Goal: Information Seeking & Learning: Learn about a topic

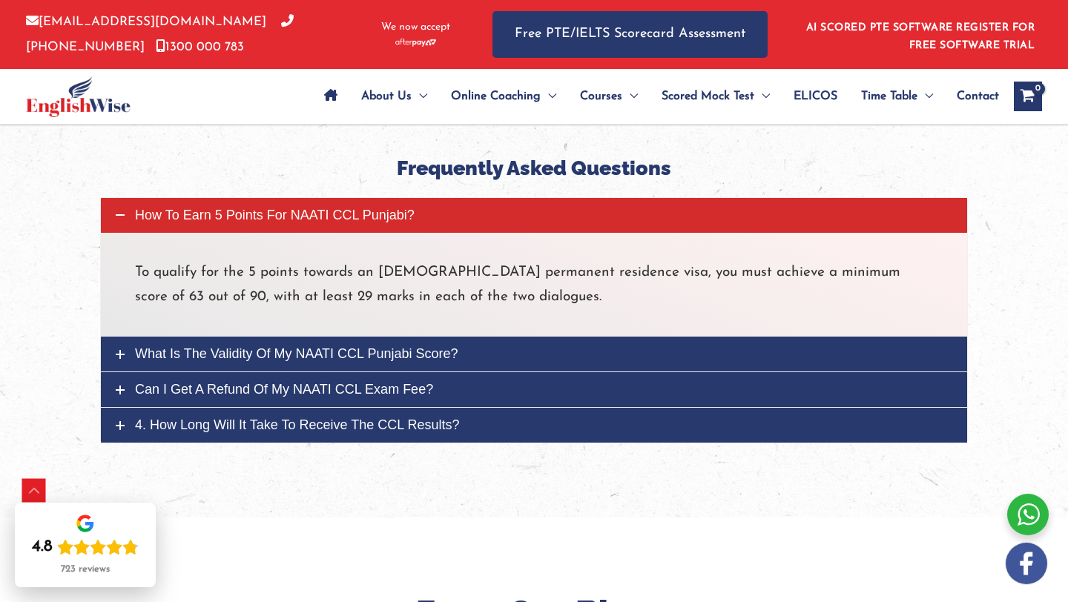
scroll to position [5229, 0]
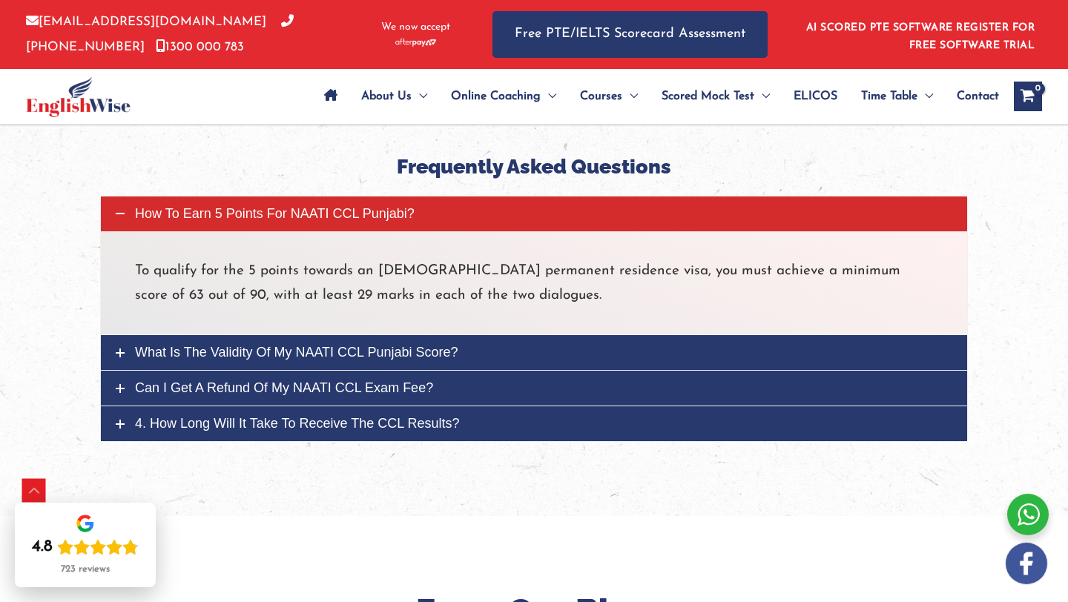
click at [523, 335] on link "What is the validity of my NAATI CCL Punjabi score?" at bounding box center [534, 352] width 866 height 35
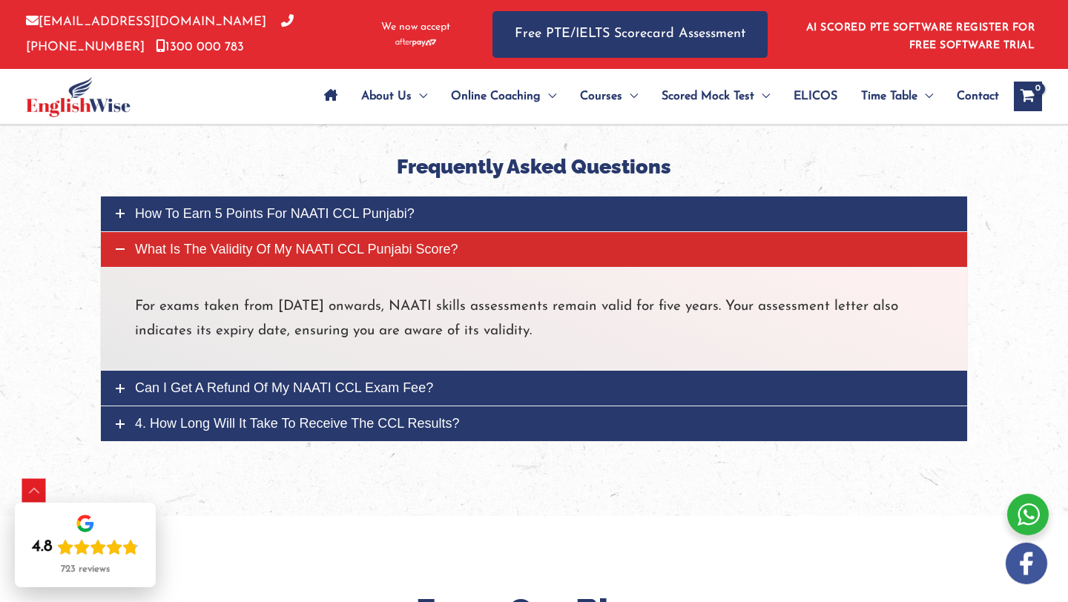
click at [496, 371] on link "Can I get a refund of my NAATI CCL exam fee?" at bounding box center [534, 388] width 866 height 35
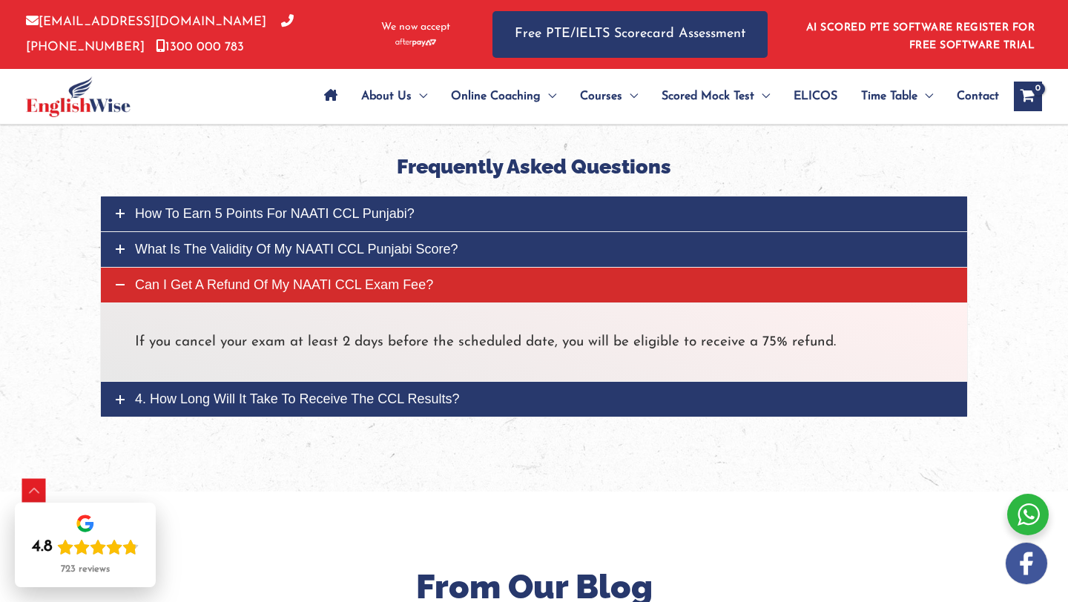
click at [495, 382] on link "4. How long will it take to receive the CCL results?" at bounding box center [534, 399] width 866 height 35
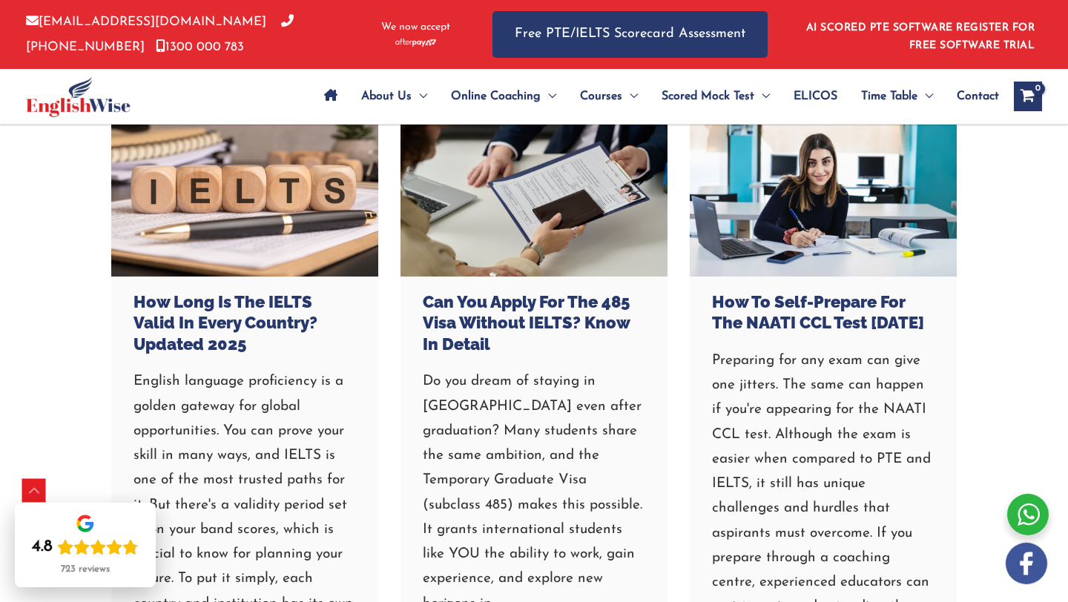
scroll to position [5787, 0]
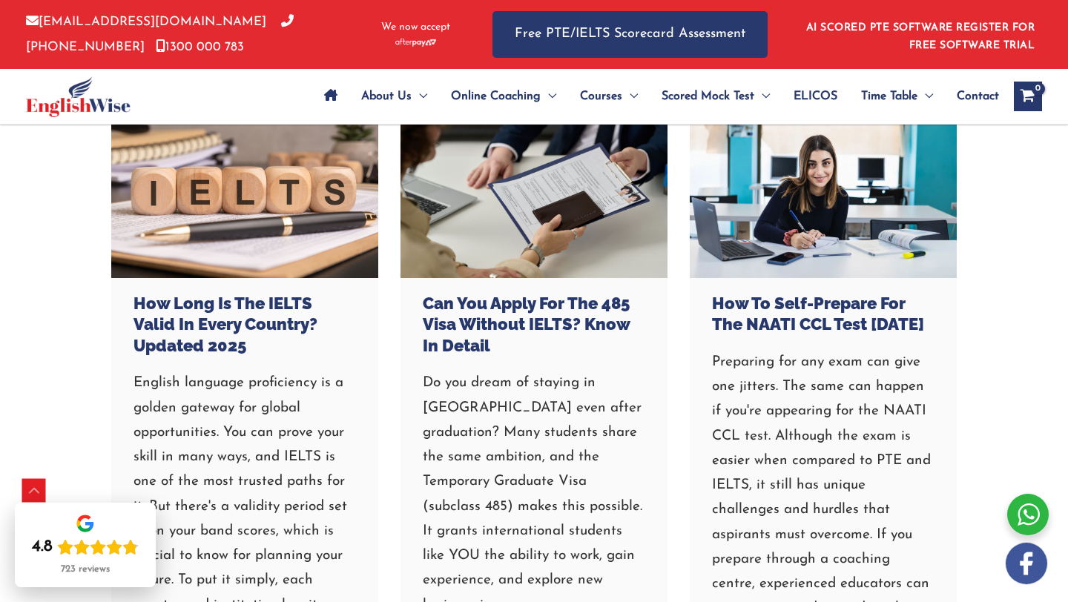
click at [756, 297] on h3 "How to Self-Prepare for the NAATI CCL Test [DATE]" at bounding box center [823, 314] width 222 height 42
click at [810, 184] on link at bounding box center [823, 189] width 267 height 178
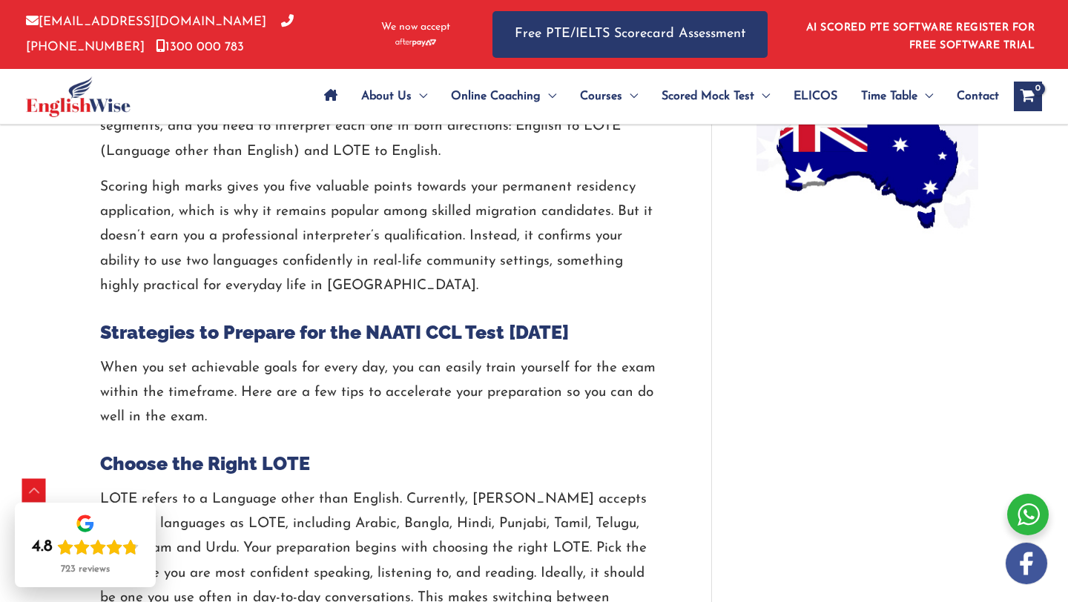
scroll to position [1302, 0]
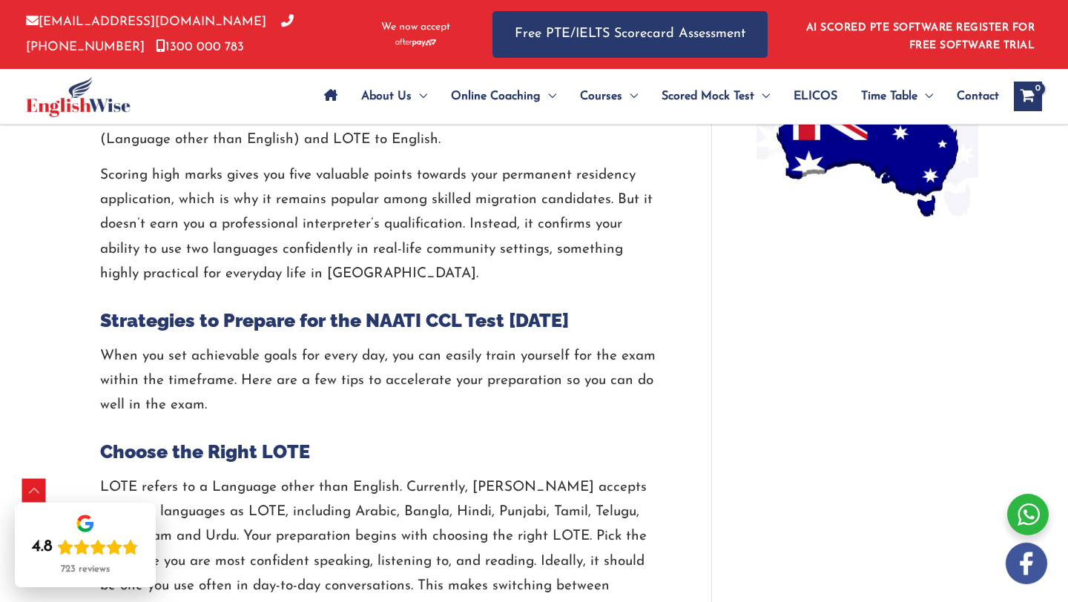
drag, startPoint x: 295, startPoint y: 339, endPoint x: 346, endPoint y: 420, distance: 95.9
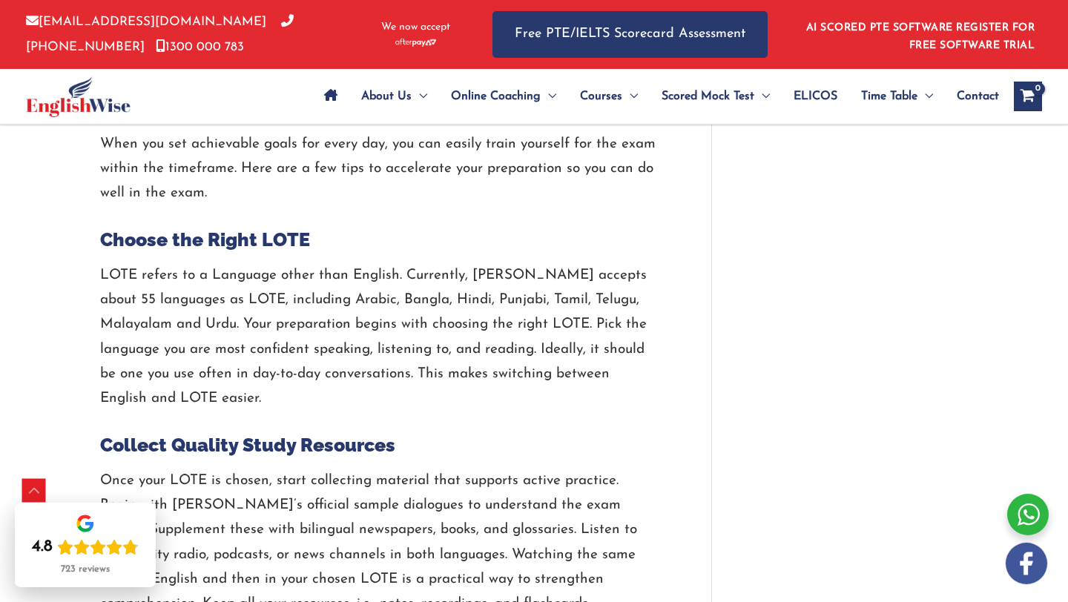
scroll to position [1541, 0]
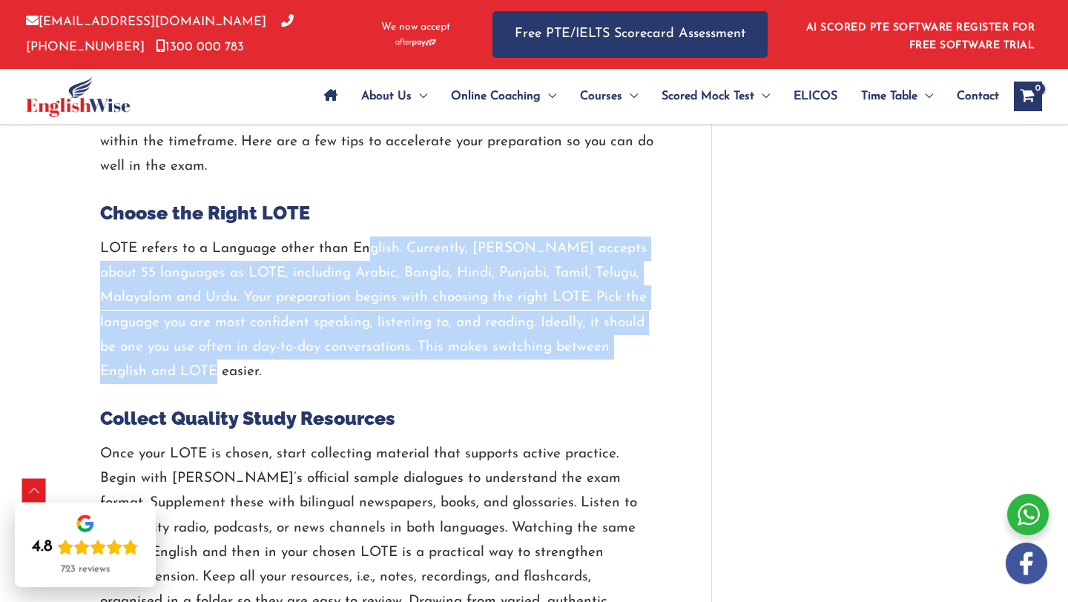
drag, startPoint x: 371, startPoint y: 247, endPoint x: 426, endPoint y: 375, distance: 139.8
click at [426, 375] on p "LOTE refers to a Language other than English. Currently, NAATI accepts about 55…" at bounding box center [377, 311] width 555 height 148
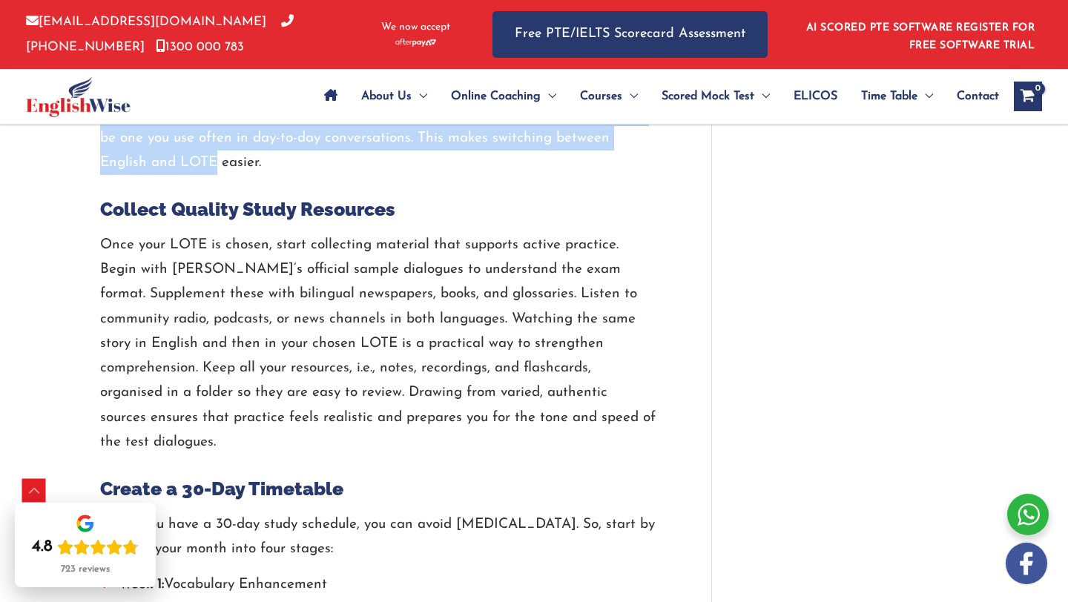
scroll to position [1751, 0]
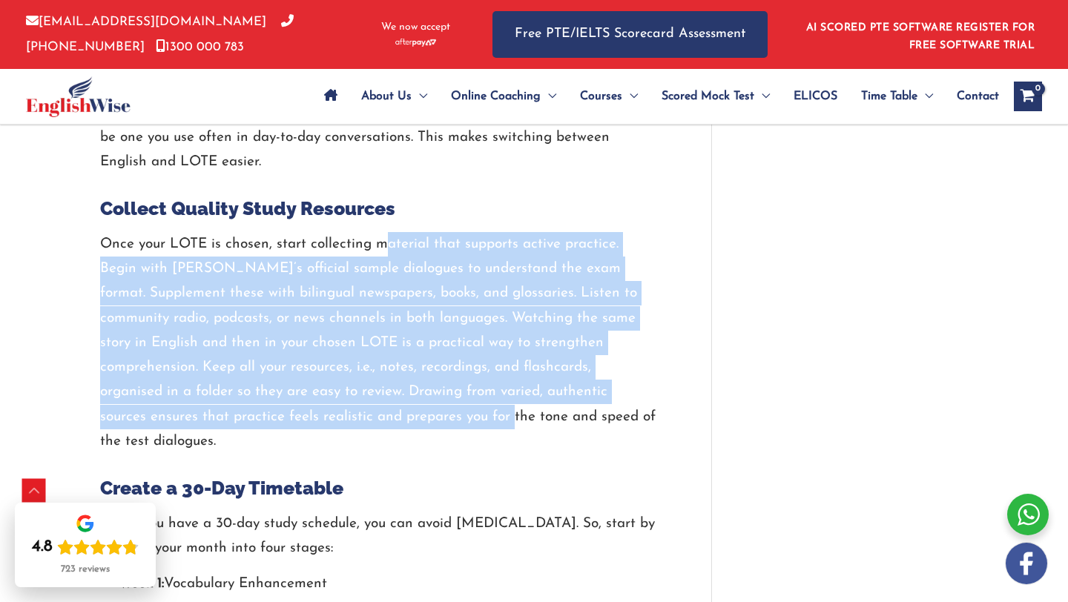
drag, startPoint x: 381, startPoint y: 254, endPoint x: 462, endPoint y: 414, distance: 179.4
click at [462, 414] on p "Once your LOTE is chosen, start collecting material that supports active practi…" at bounding box center [377, 343] width 555 height 222
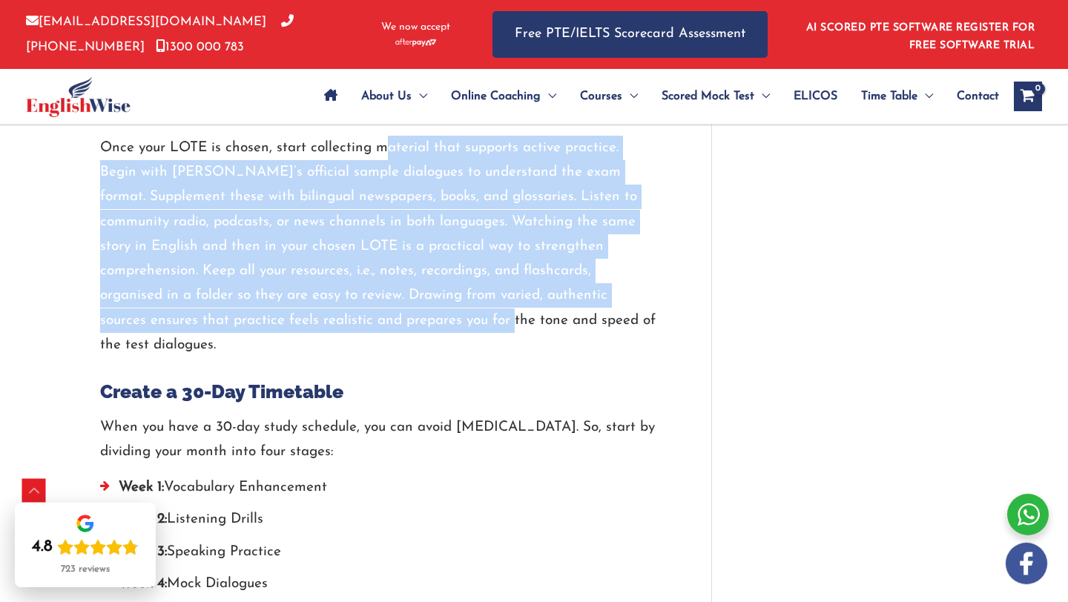
scroll to position [1846, 0]
click at [464, 227] on p "Once your LOTE is chosen, start collecting material that supports active practi…" at bounding box center [377, 247] width 555 height 222
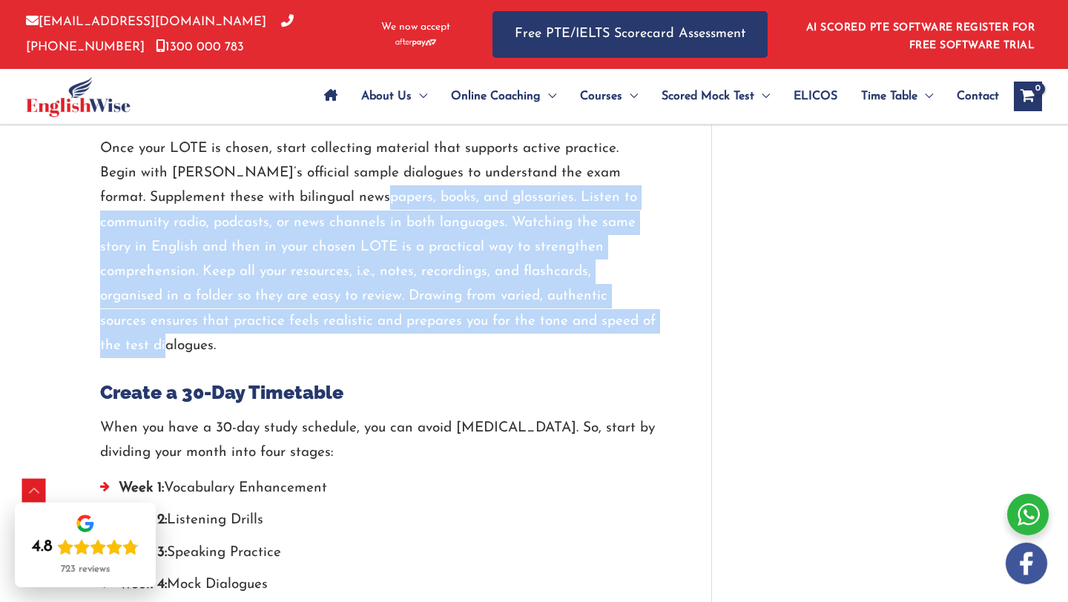
drag, startPoint x: 387, startPoint y: 201, endPoint x: 514, endPoint y: 353, distance: 197.9
click at [514, 353] on p "Once your LOTE is chosen, start collecting material that supports active practi…" at bounding box center [377, 247] width 555 height 222
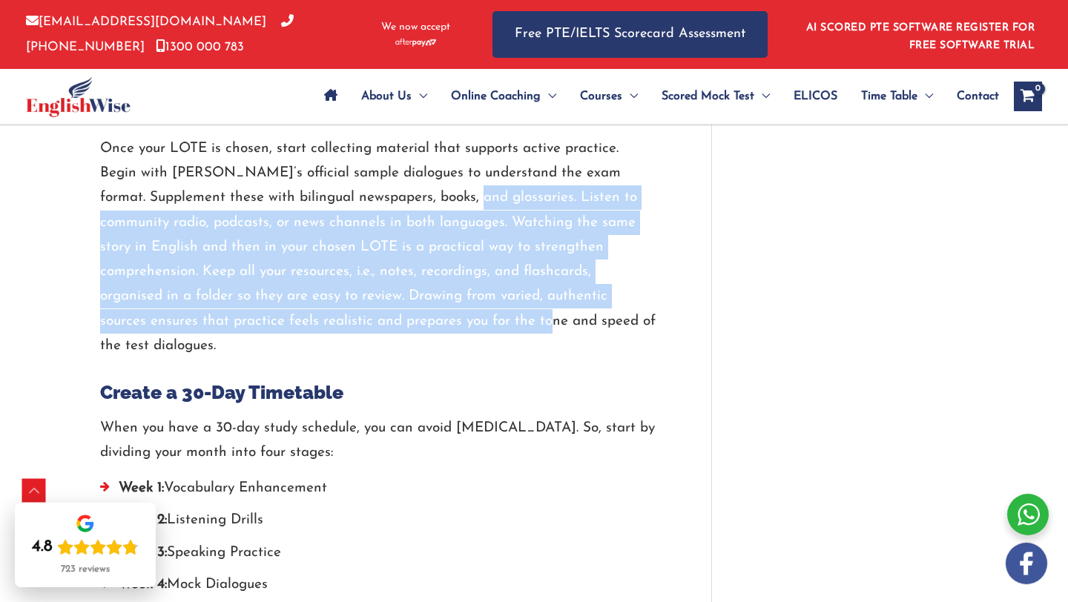
drag, startPoint x: 484, startPoint y: 194, endPoint x: 504, endPoint y: 328, distance: 135.7
click at [504, 328] on p "Once your LOTE is chosen, start collecting material that supports active practi…" at bounding box center [377, 247] width 555 height 222
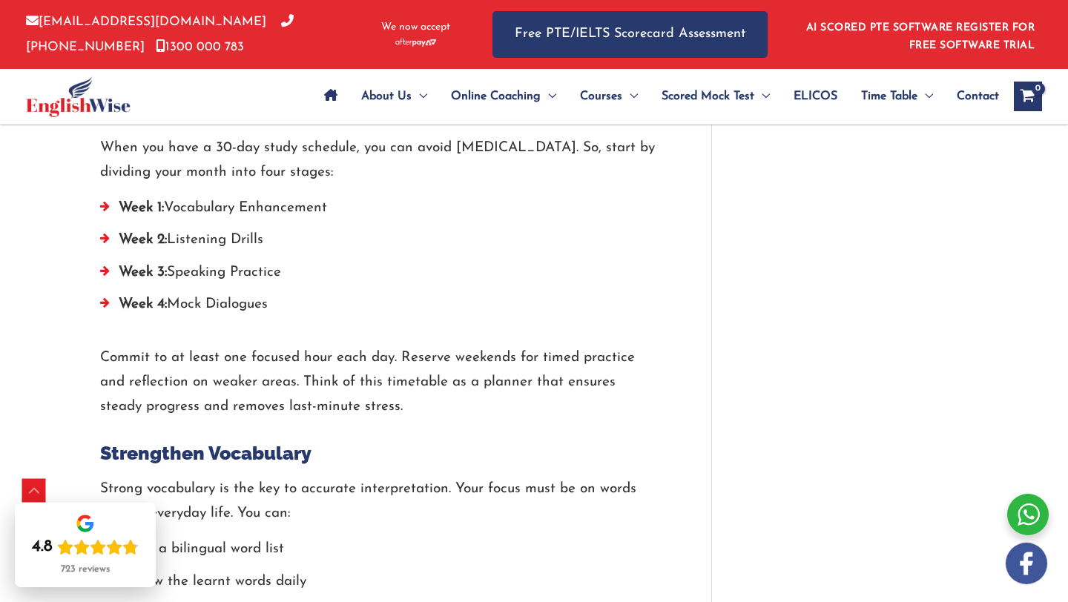
scroll to position [2129, 0]
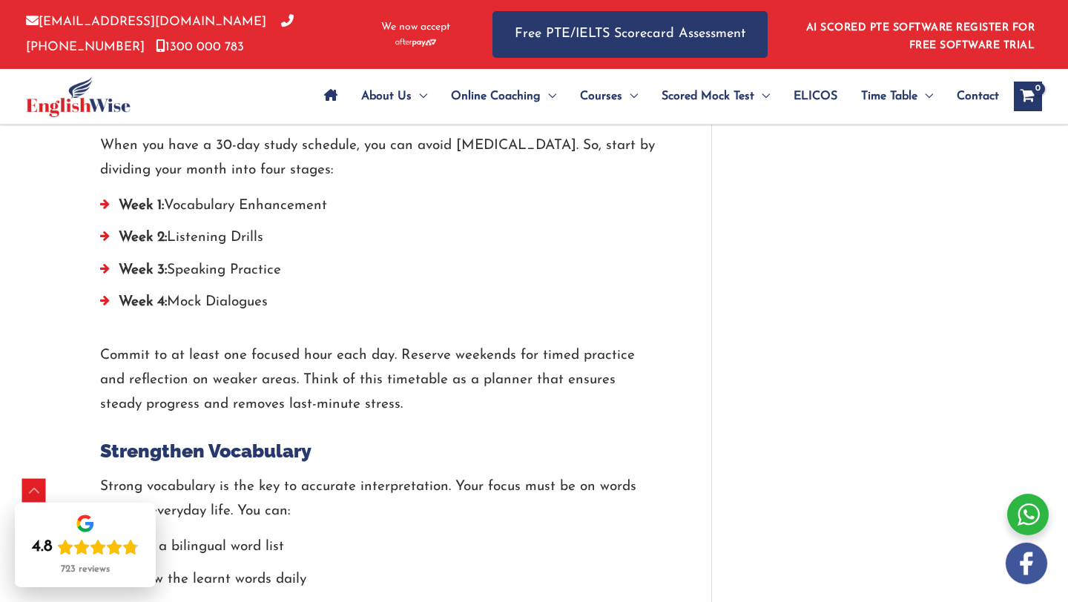
drag, startPoint x: 190, startPoint y: 238, endPoint x: 320, endPoint y: 261, distance: 131.8
click at [320, 261] on ul "Week 1: Vocabulary Enhancement Week 2: Listening Drills Week 3: Speaking Practi…" at bounding box center [377, 258] width 555 height 128
click at [268, 312] on li "Week 4: Mock Dialogues" at bounding box center [377, 306] width 555 height 32
drag, startPoint x: 277, startPoint y: 303, endPoint x: 116, endPoint y: 194, distance: 194.3
click at [116, 194] on ul "Week 1: Vocabulary Enhancement Week 2: Listening Drills Week 3: Speaking Practi…" at bounding box center [377, 258] width 555 height 128
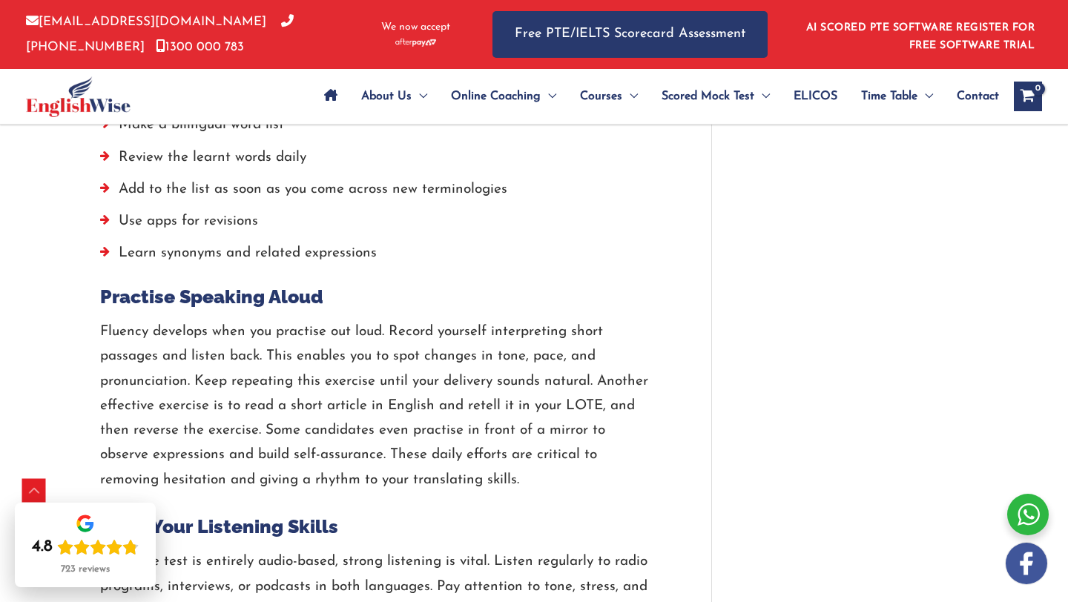
scroll to position [2549, 0]
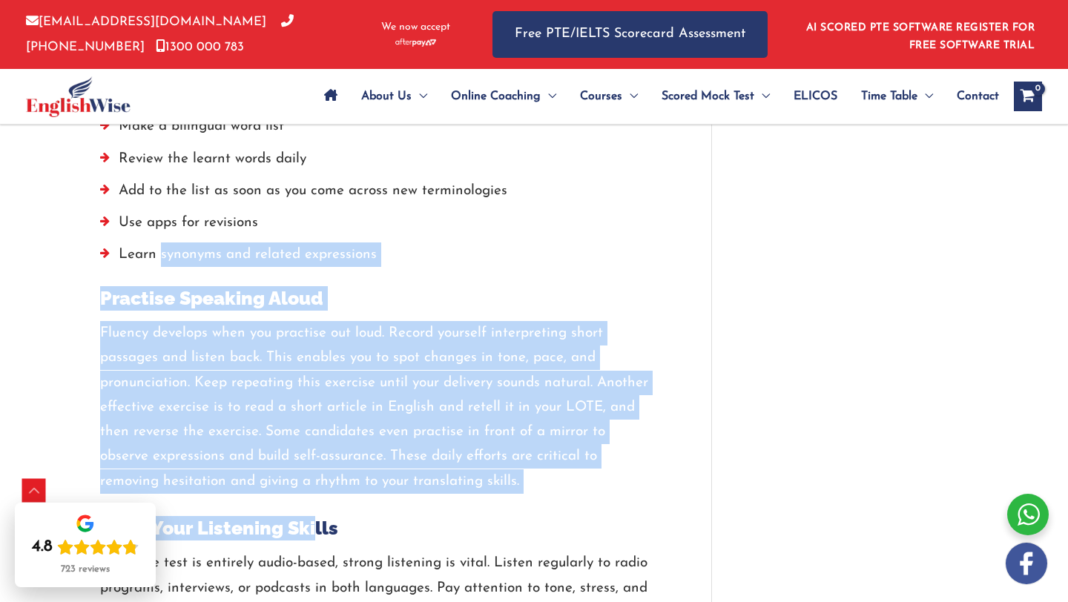
drag, startPoint x: 162, startPoint y: 256, endPoint x: 312, endPoint y: 519, distance: 303.2
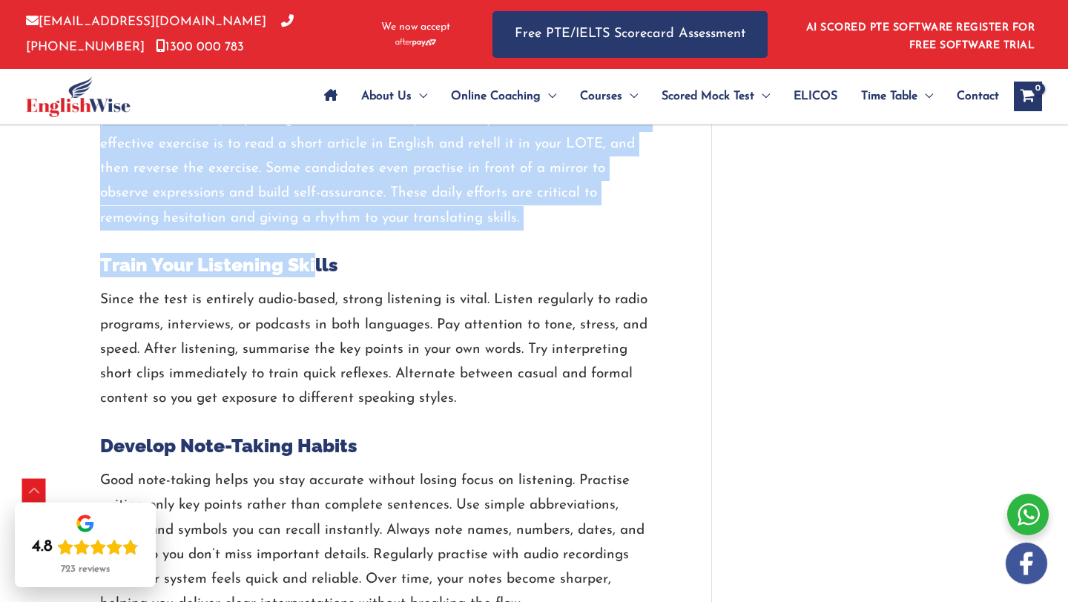
scroll to position [2813, 0]
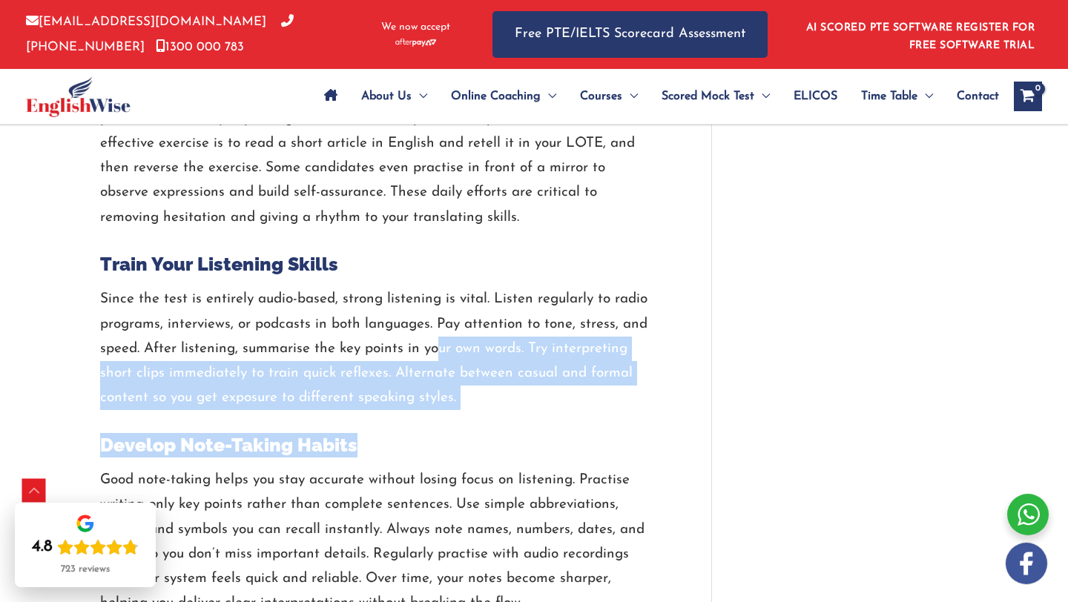
drag, startPoint x: 437, startPoint y: 342, endPoint x: 548, endPoint y: 437, distance: 146.2
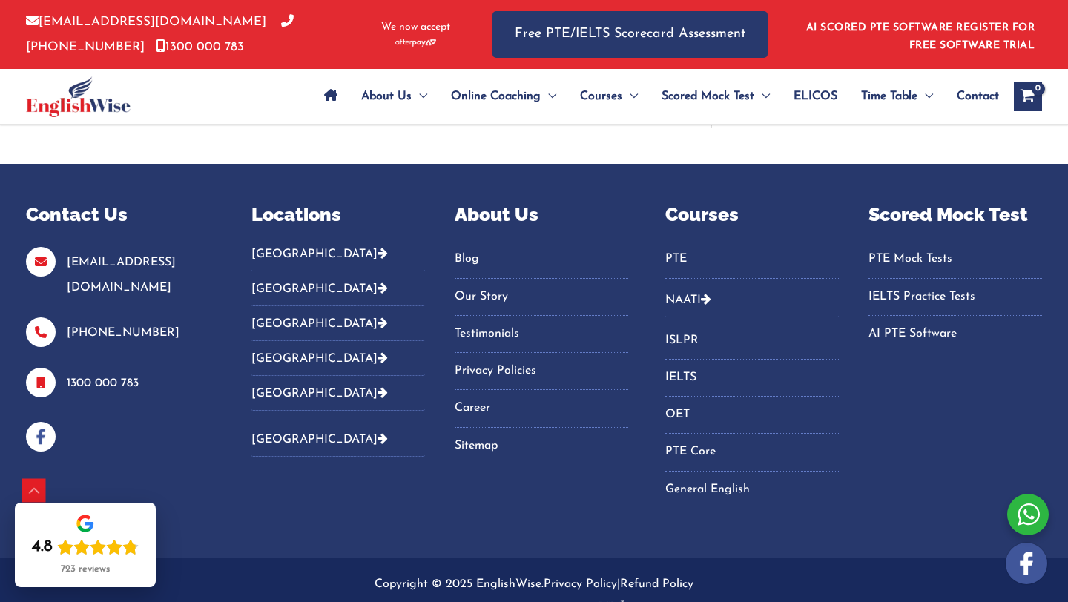
scroll to position [3721, 0]
